Goal: Find specific page/section: Find specific page/section

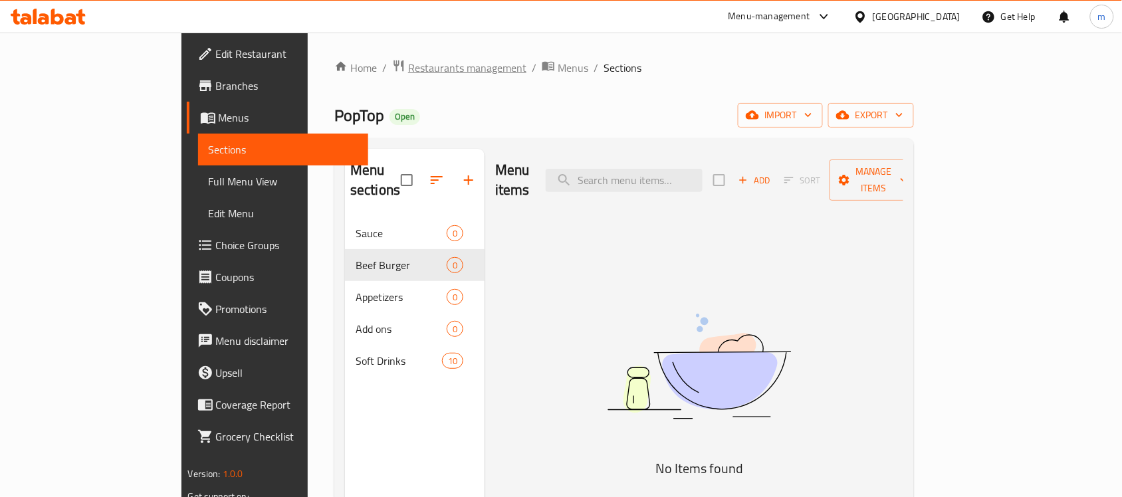
click at [408, 62] on span "Restaurants management" at bounding box center [467, 68] width 118 height 16
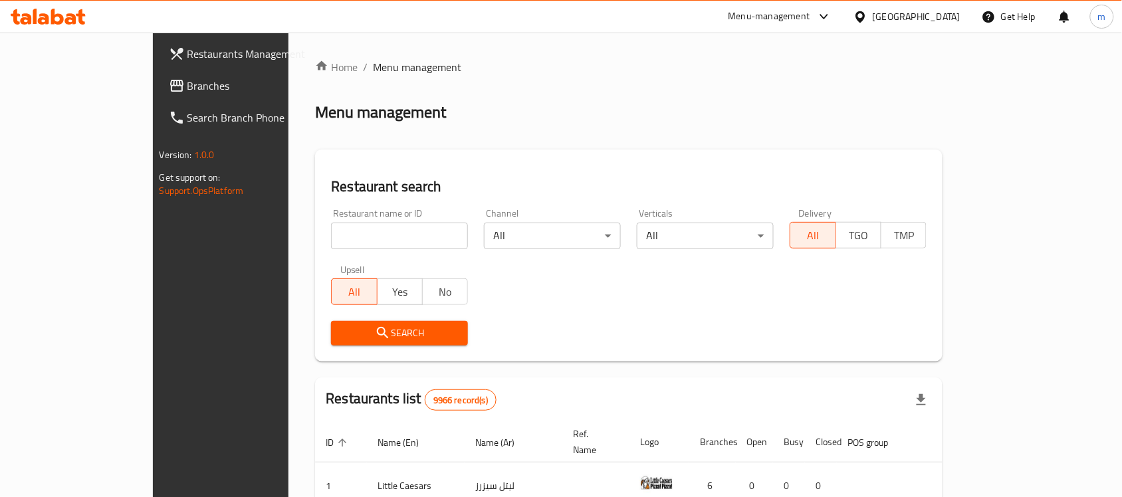
drag, startPoint x: 88, startPoint y: 80, endPoint x: 98, endPoint y: 80, distance: 10.7
click at [187, 80] on span "Branches" at bounding box center [258, 86] width 142 height 16
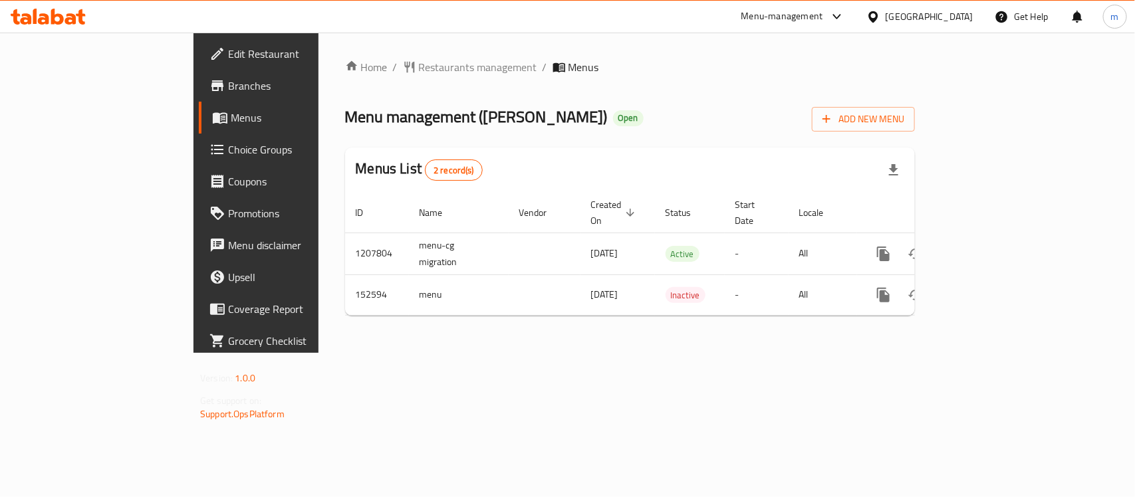
click at [951, 9] on div "[GEOGRAPHIC_DATA]" at bounding box center [930, 16] width 88 height 15
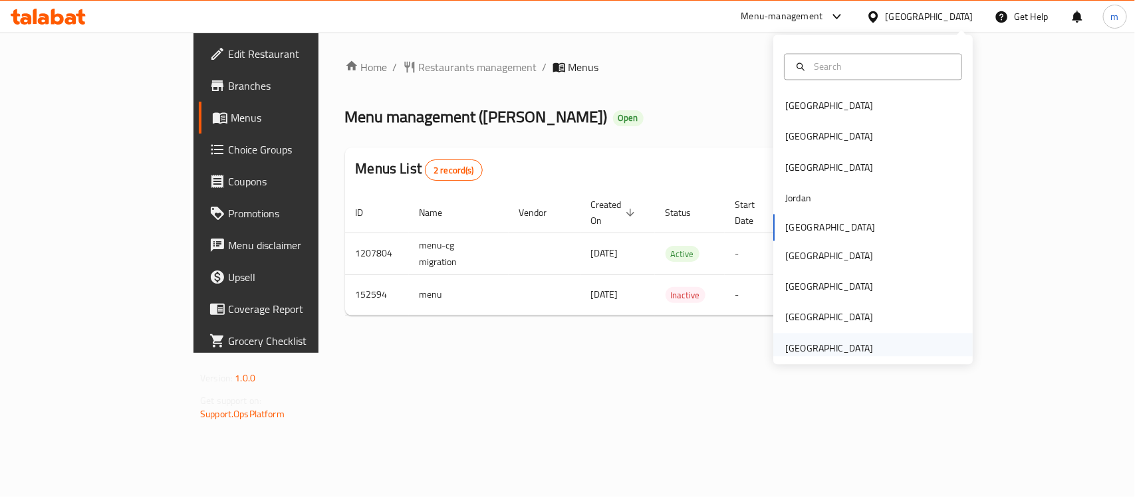
click at [839, 343] on div "[GEOGRAPHIC_DATA]" at bounding box center [829, 348] width 88 height 15
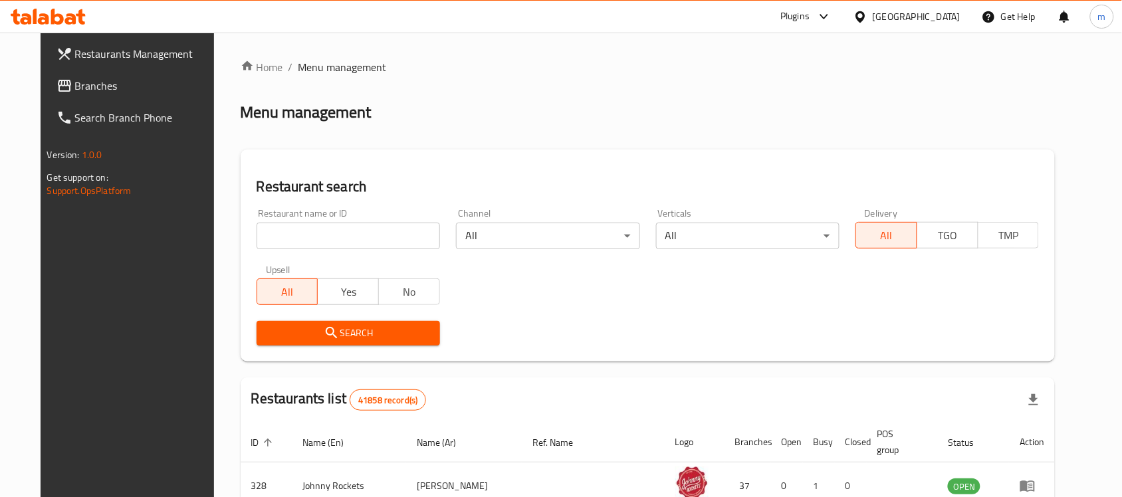
click at [113, 98] on link "Branches" at bounding box center [137, 86] width 182 height 32
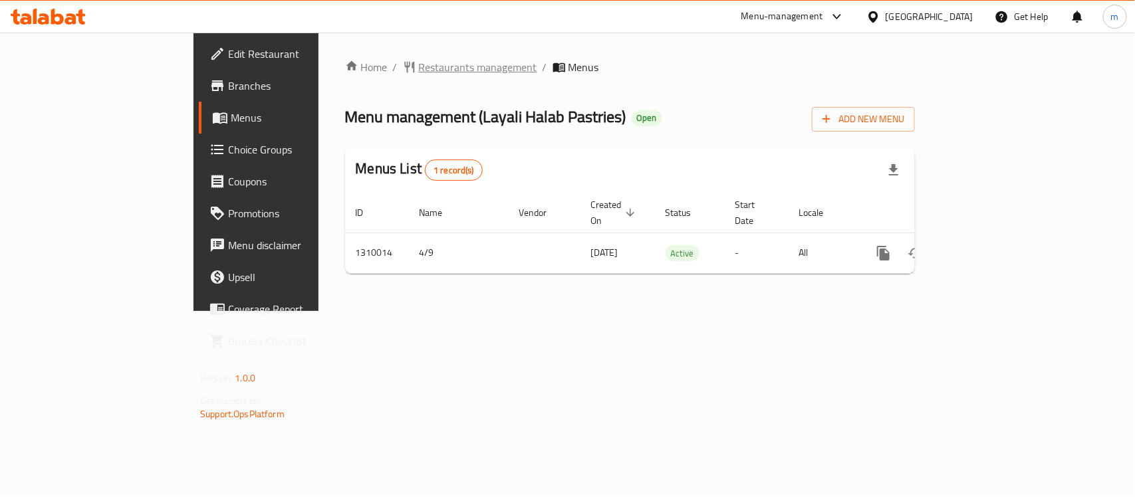
click at [419, 70] on span "Restaurants management" at bounding box center [478, 67] width 118 height 16
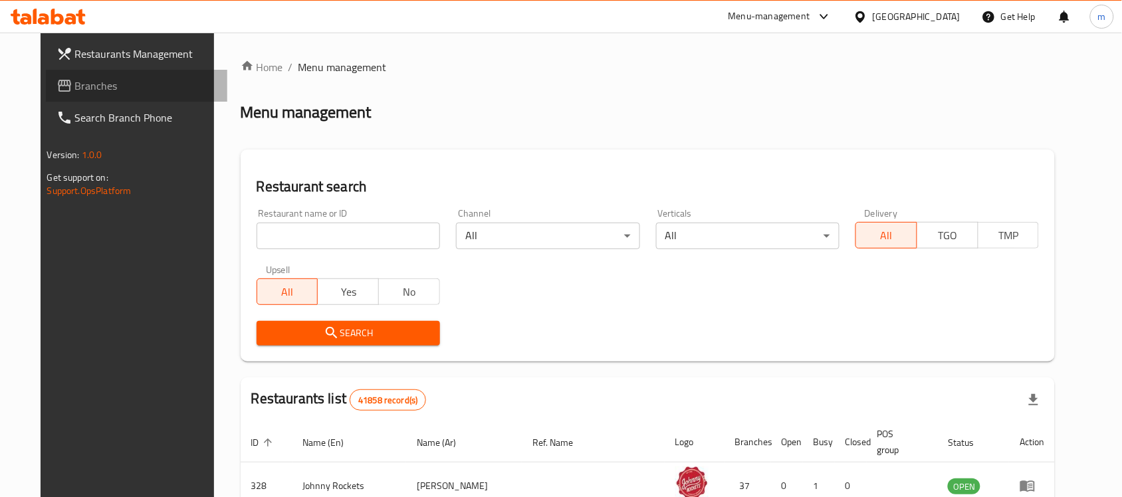
click at [86, 78] on span "Branches" at bounding box center [146, 86] width 142 height 16
